Goal: Find specific page/section: Find specific page/section

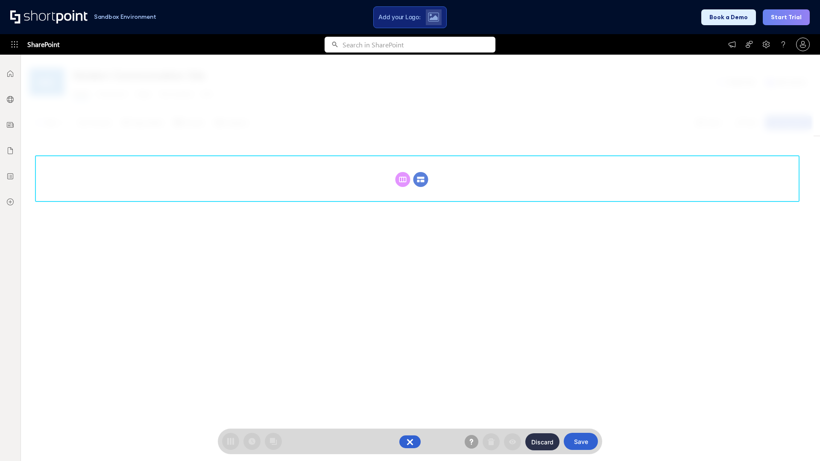
click at [421, 179] on circle at bounding box center [421, 179] width 15 height 15
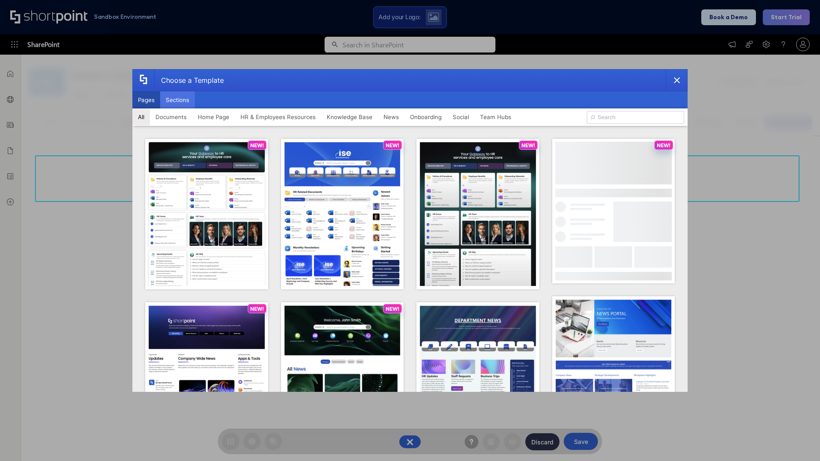
click at [177, 100] on button "Sections" at bounding box center [177, 99] width 35 height 17
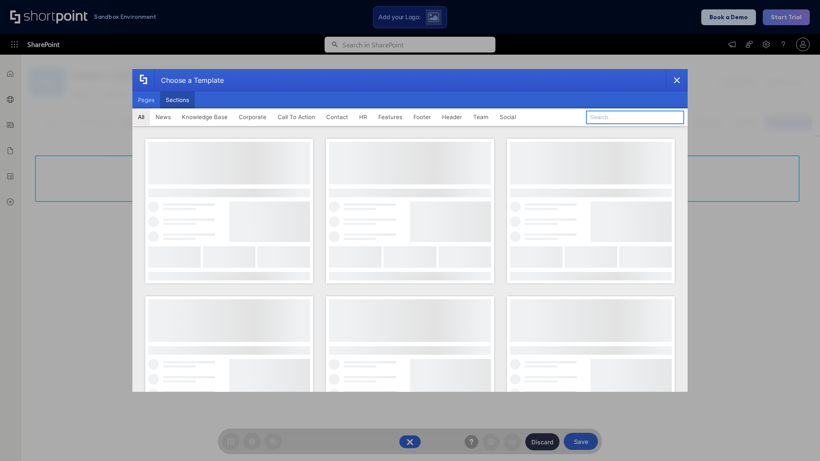
type input "Articles 2"
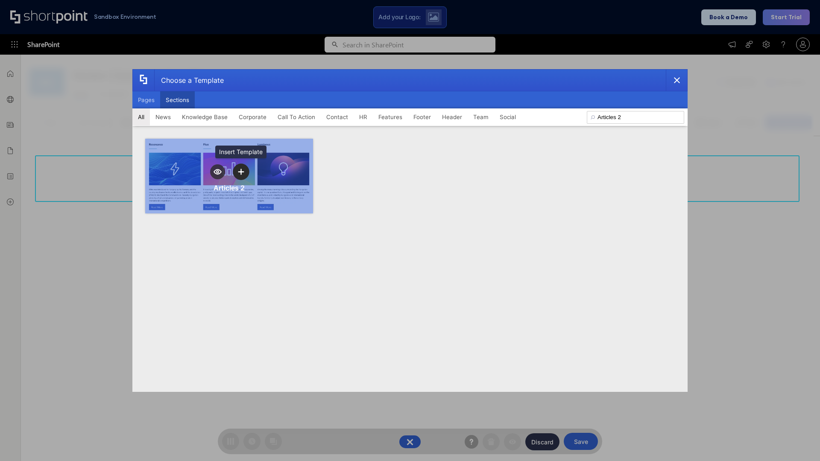
click at [241, 172] on icon "template selector" at bounding box center [241, 172] width 6 height 6
